Goal: Find specific page/section: Find specific page/section

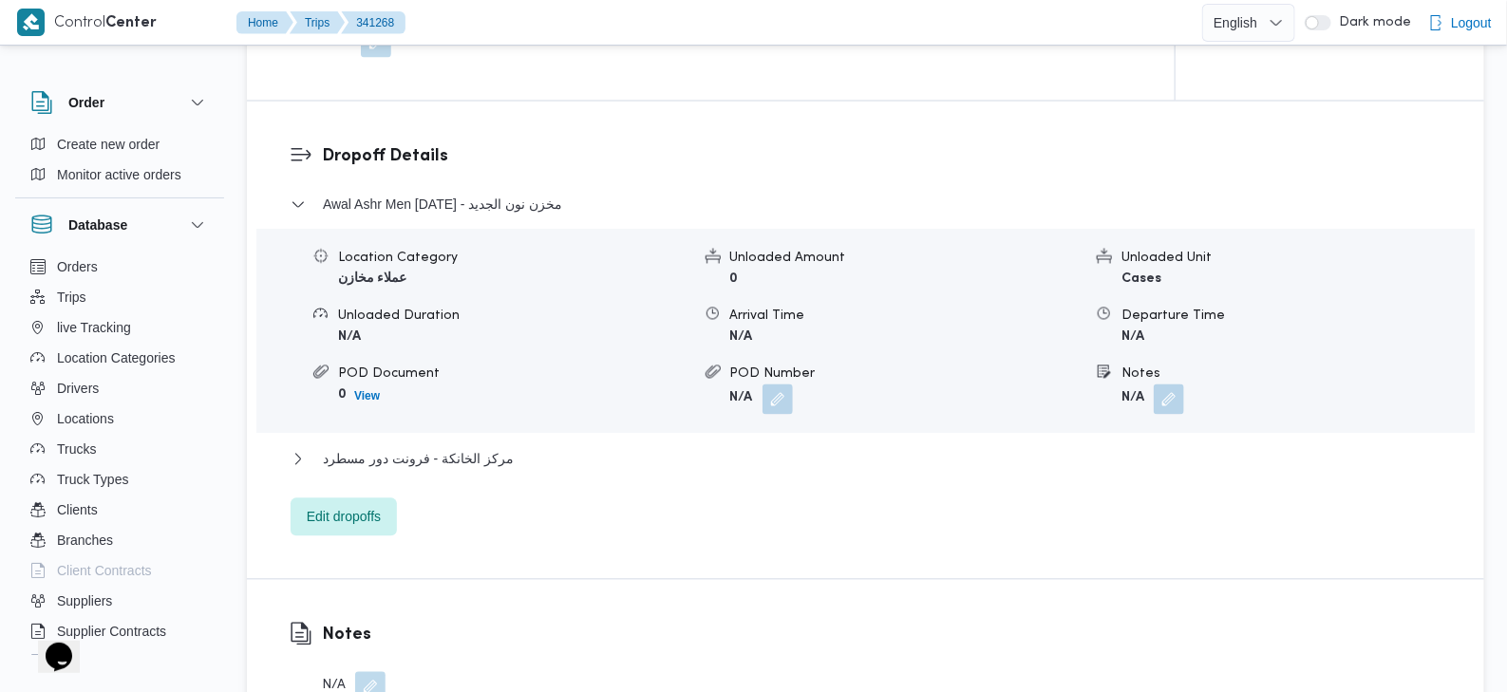
scroll to position [1409, 0]
click at [392, 445] on span "مركز الخانكة - فرونت دور مسطرد" at bounding box center [418, 456] width 191 height 23
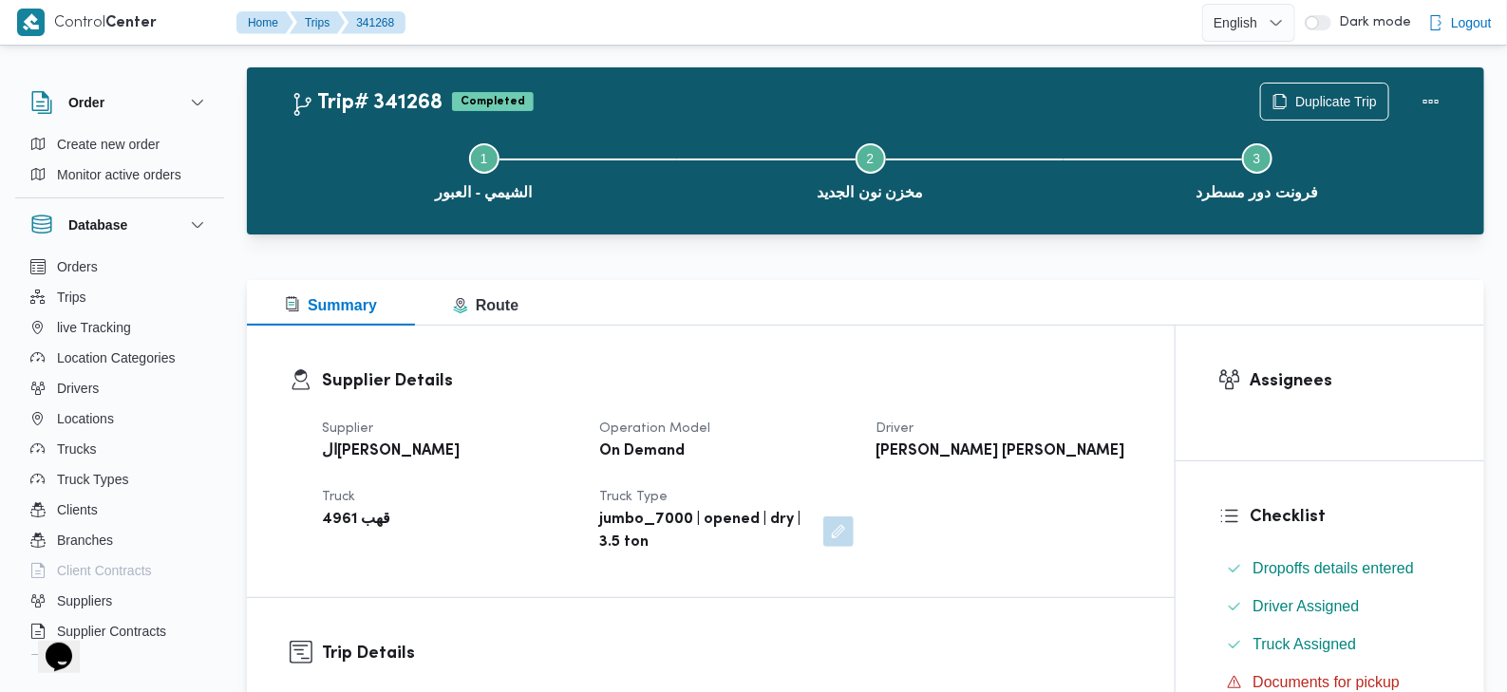
scroll to position [0, 0]
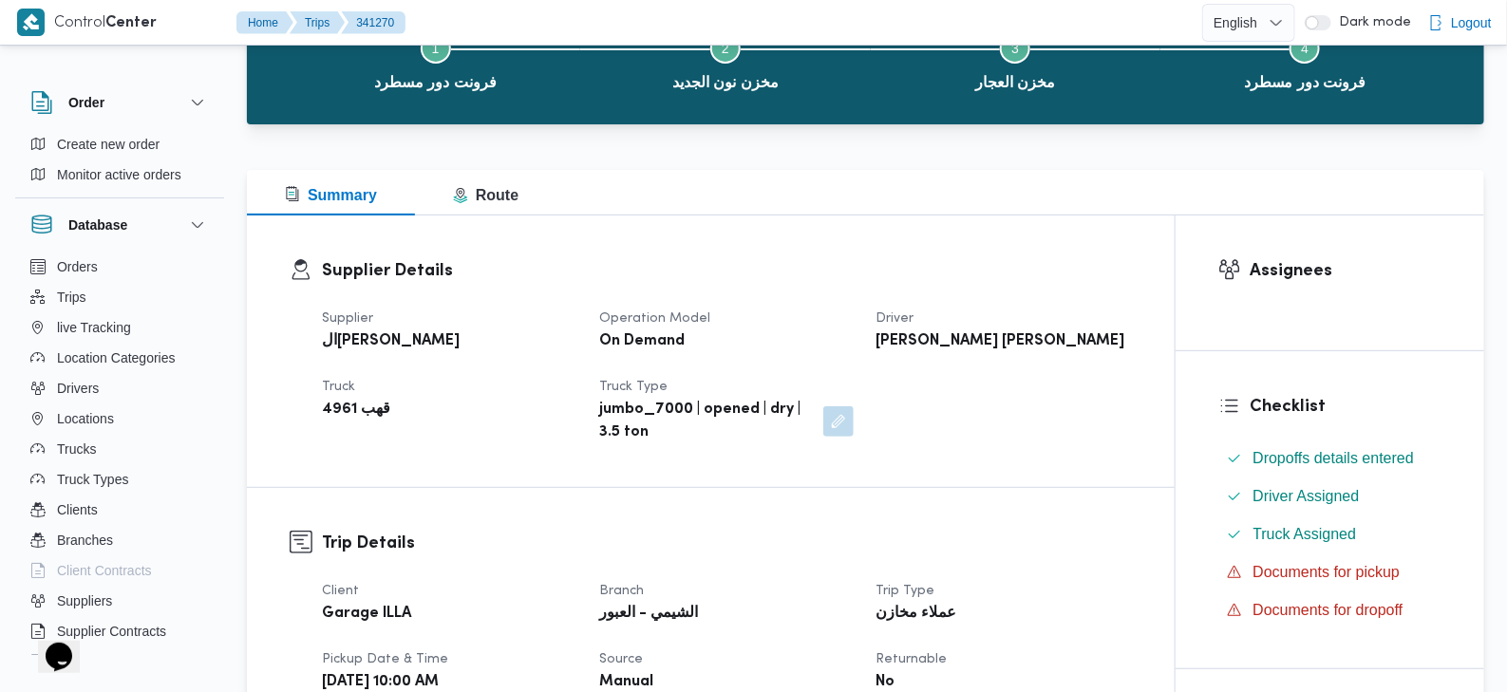
scroll to position [166, 0]
